Goal: Find specific page/section: Find specific page/section

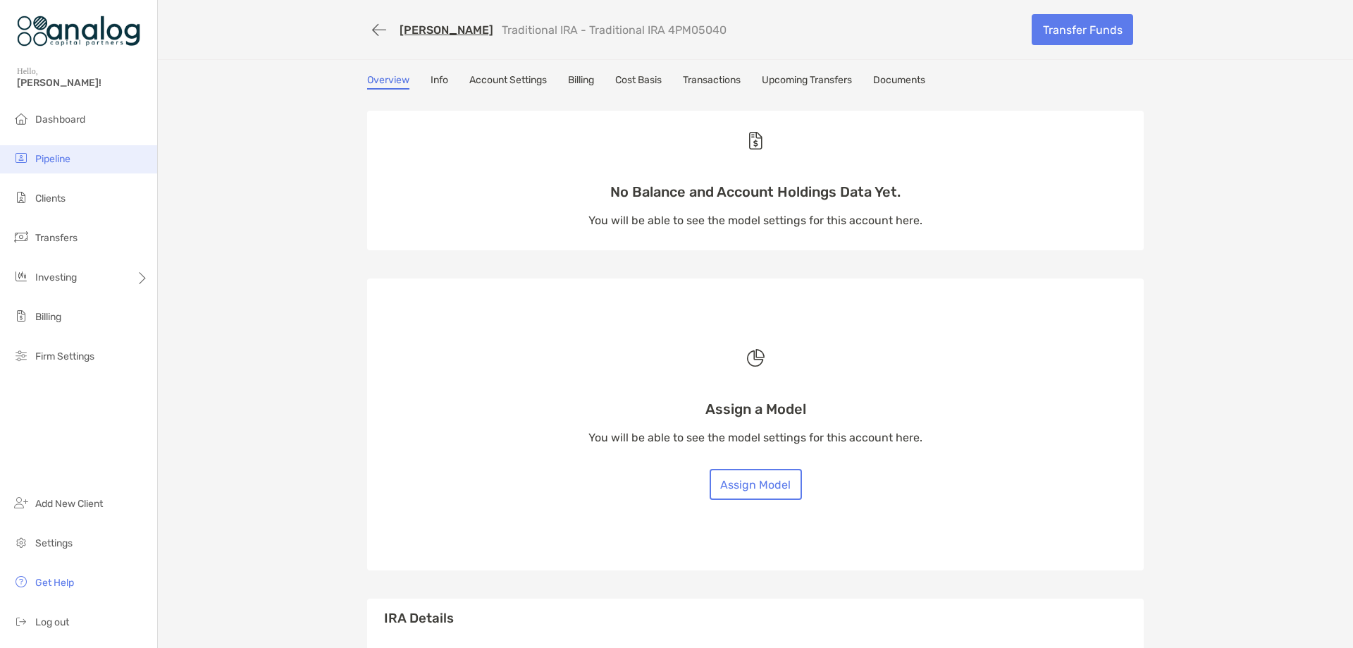
click at [62, 159] on span "Pipeline" at bounding box center [52, 159] width 35 height 12
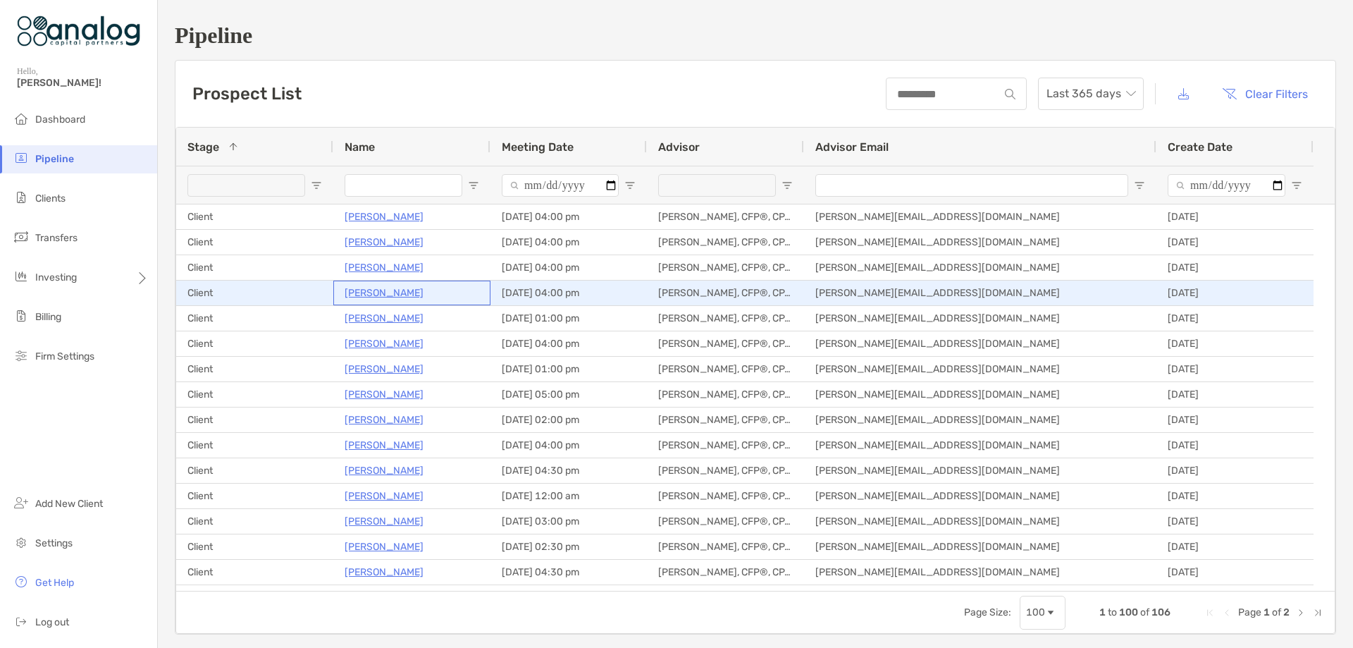
click at [383, 295] on p "[PERSON_NAME]" at bounding box center [384, 293] width 79 height 18
